Goal: Transaction & Acquisition: Purchase product/service

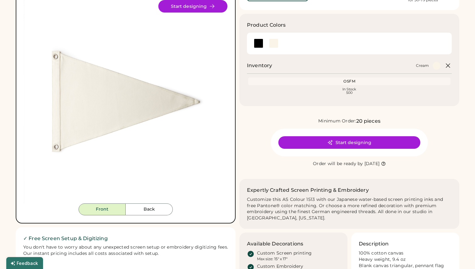
scroll to position [86, 0]
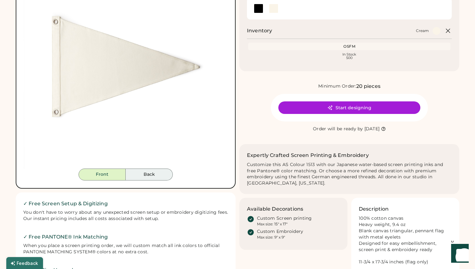
click at [153, 173] on button "Back" at bounding box center [149, 175] width 47 height 12
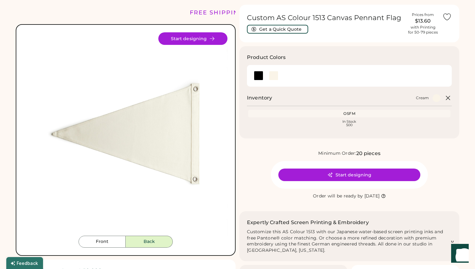
scroll to position [3, 0]
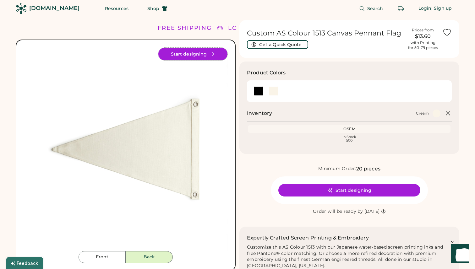
click at [175, 55] on button "Start designing" at bounding box center [192, 54] width 69 height 13
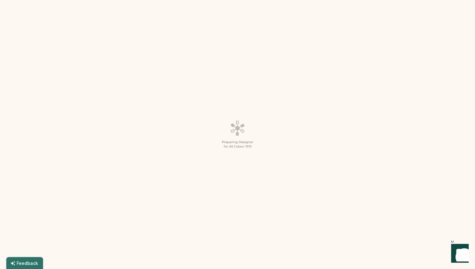
scroll to position [59, 0]
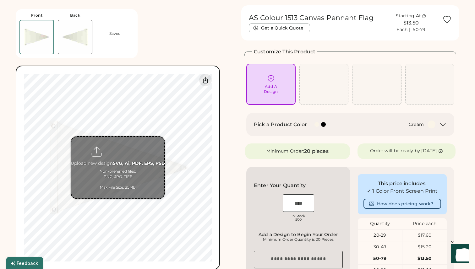
scroll to position [16, 0]
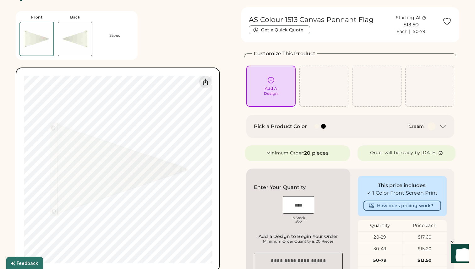
click at [442, 125] on icon at bounding box center [443, 127] width 8 height 8
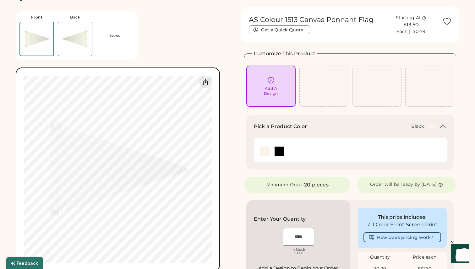
click at [279, 152] on img at bounding box center [278, 151] width 9 height 9
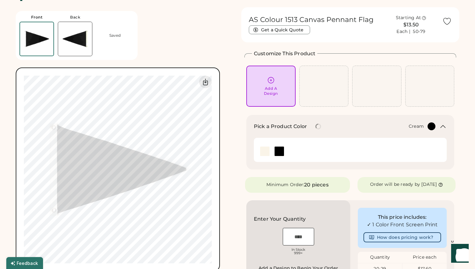
click at [268, 151] on img at bounding box center [264, 151] width 9 height 9
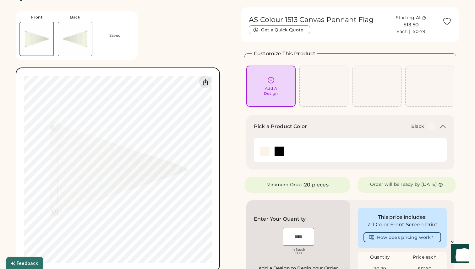
click at [277, 150] on img at bounding box center [278, 151] width 9 height 9
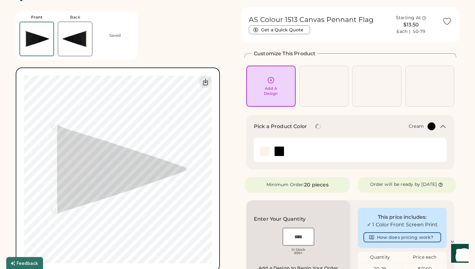
click at [262, 151] on img at bounding box center [264, 151] width 9 height 9
click at [265, 154] on img at bounding box center [264, 151] width 9 height 9
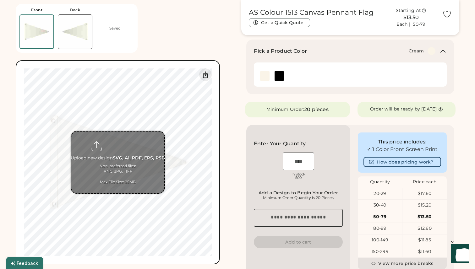
scroll to position [0, 0]
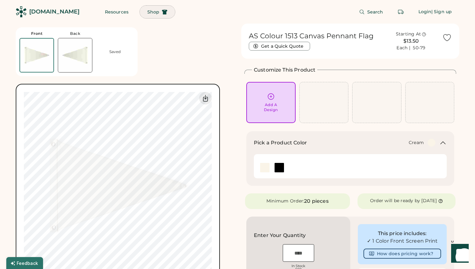
click at [147, 13] on span "Shop" at bounding box center [153, 12] width 12 height 4
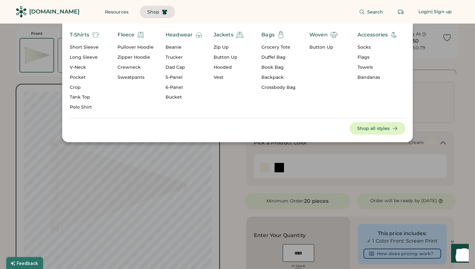
click at [364, 58] on div "Flags" at bounding box center [377, 57] width 40 height 6
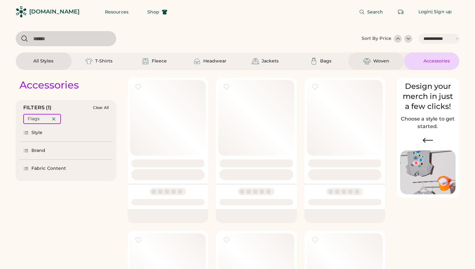
select select "*****"
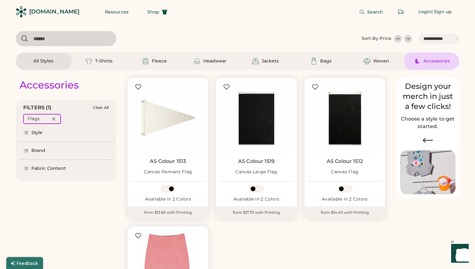
scroll to position [98, 0]
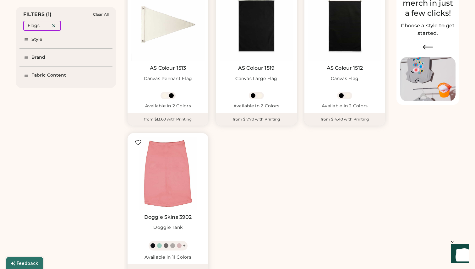
select select "*****"
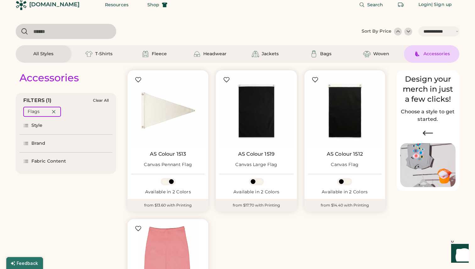
scroll to position [0, 0]
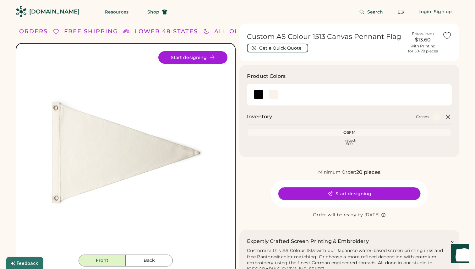
click at [317, 193] on button "Start designing" at bounding box center [349, 193] width 142 height 13
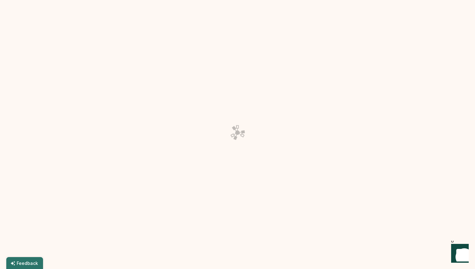
scroll to position [97, 0]
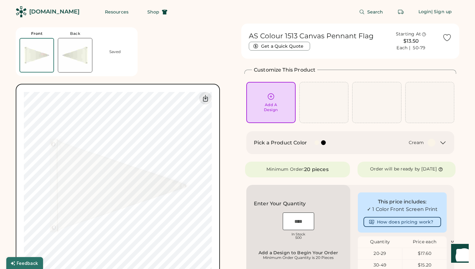
click at [74, 55] on img at bounding box center [75, 55] width 34 height 34
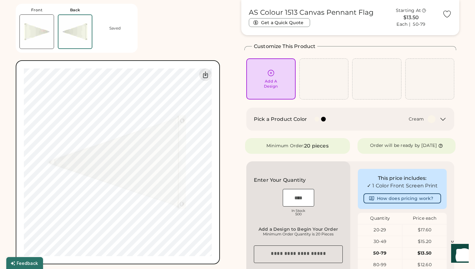
click at [36, 35] on img at bounding box center [37, 32] width 34 height 34
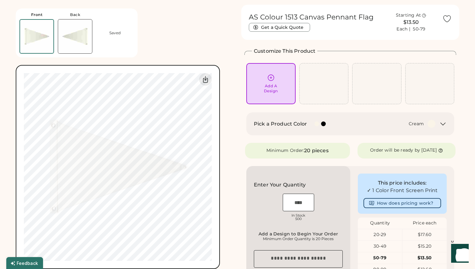
click at [62, 34] on img at bounding box center [75, 36] width 34 height 34
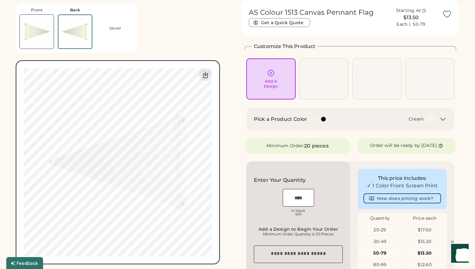
click at [46, 34] on img at bounding box center [37, 32] width 34 height 34
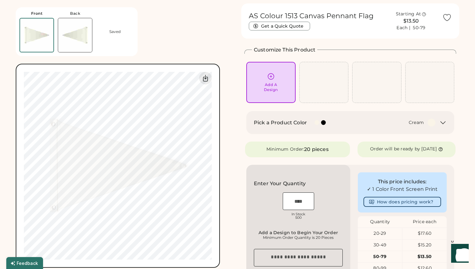
scroll to position [19, 0]
